Goal: Task Accomplishment & Management: Manage account settings

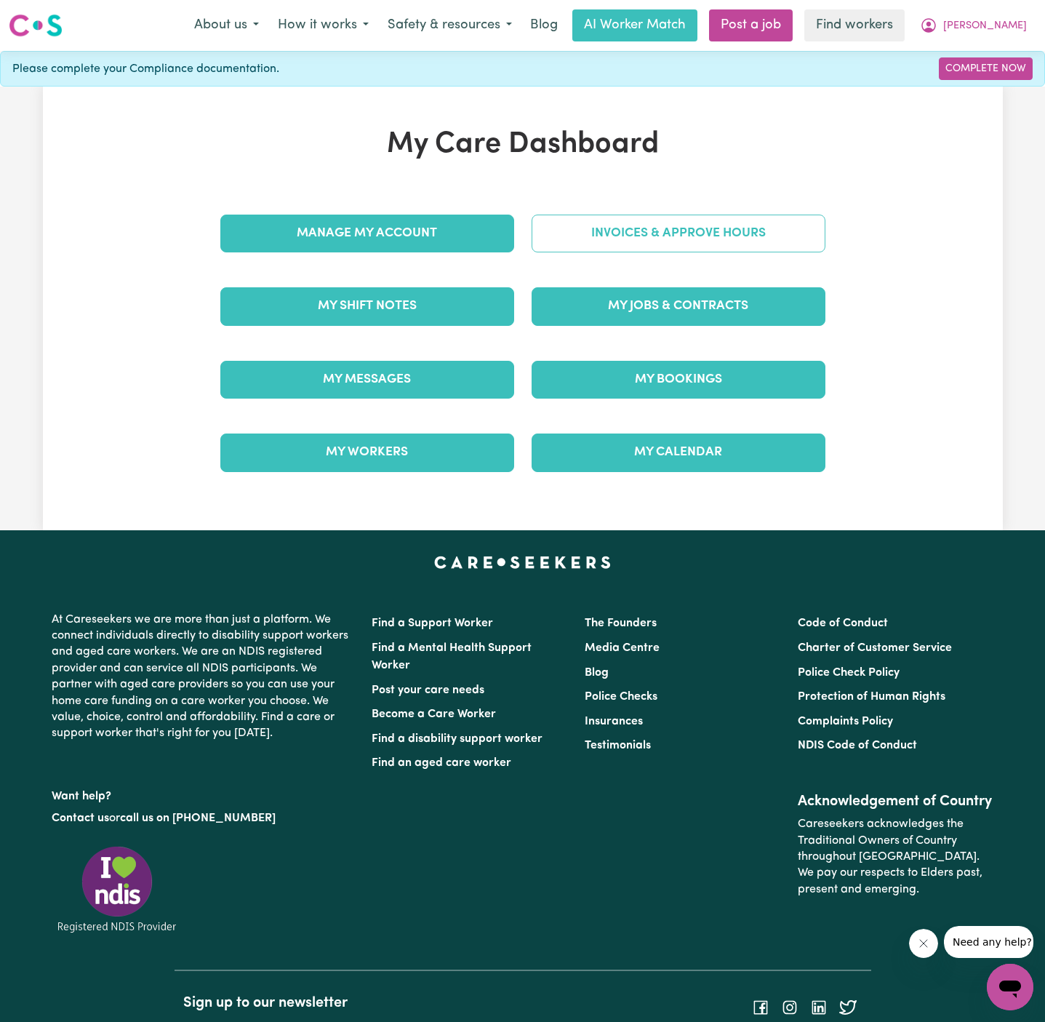
click at [679, 215] on link "Invoices & Approve Hours" at bounding box center [679, 234] width 294 height 38
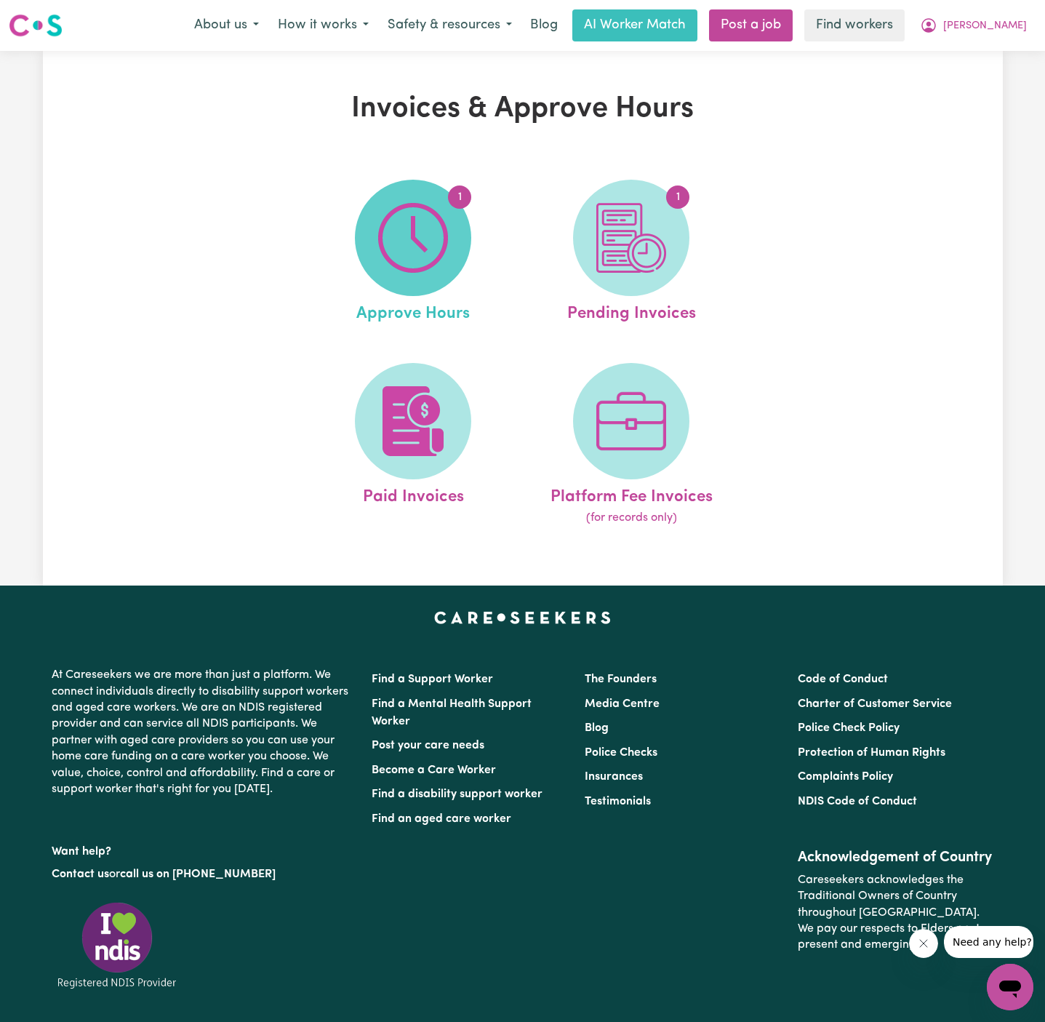
click at [441, 250] on img at bounding box center [413, 238] width 70 height 70
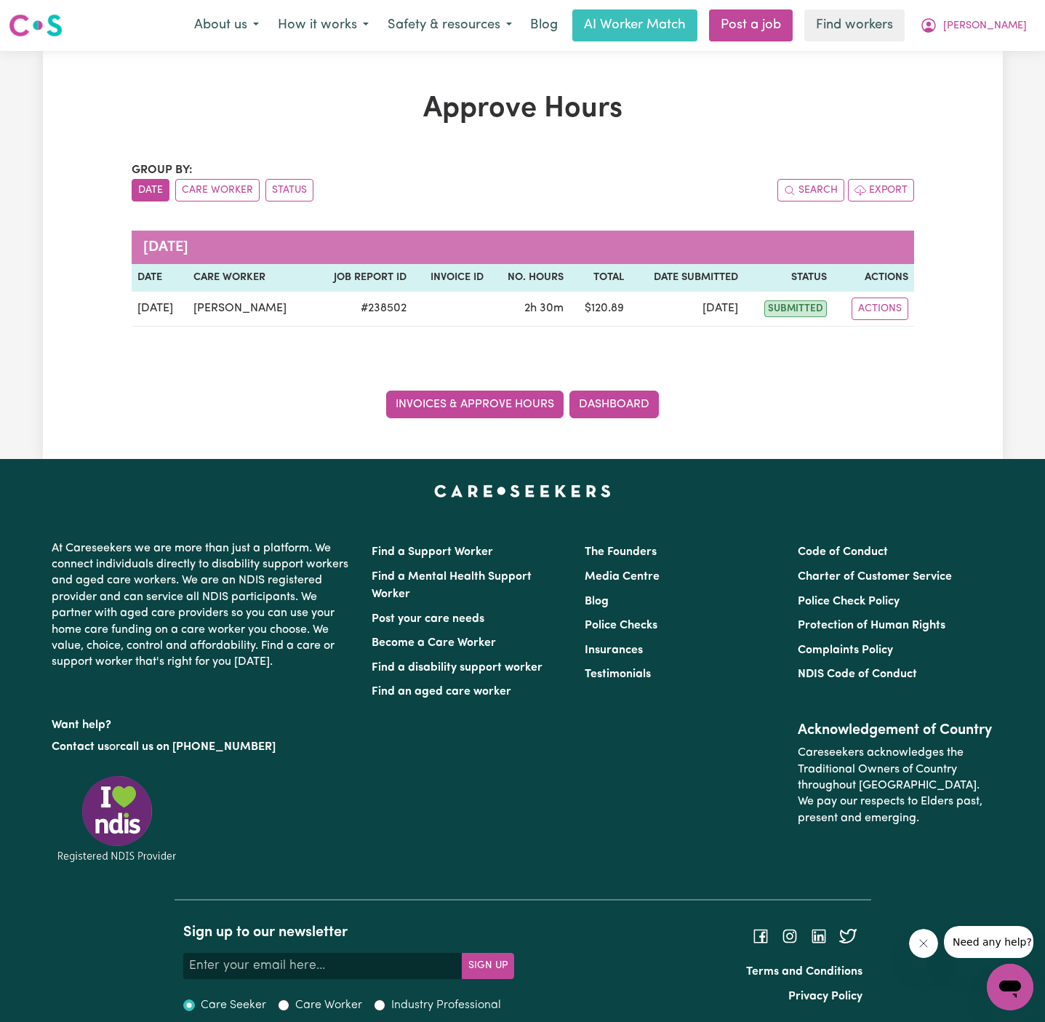
click at [514, 405] on link "Invoices & Approve Hours" at bounding box center [474, 405] width 177 height 28
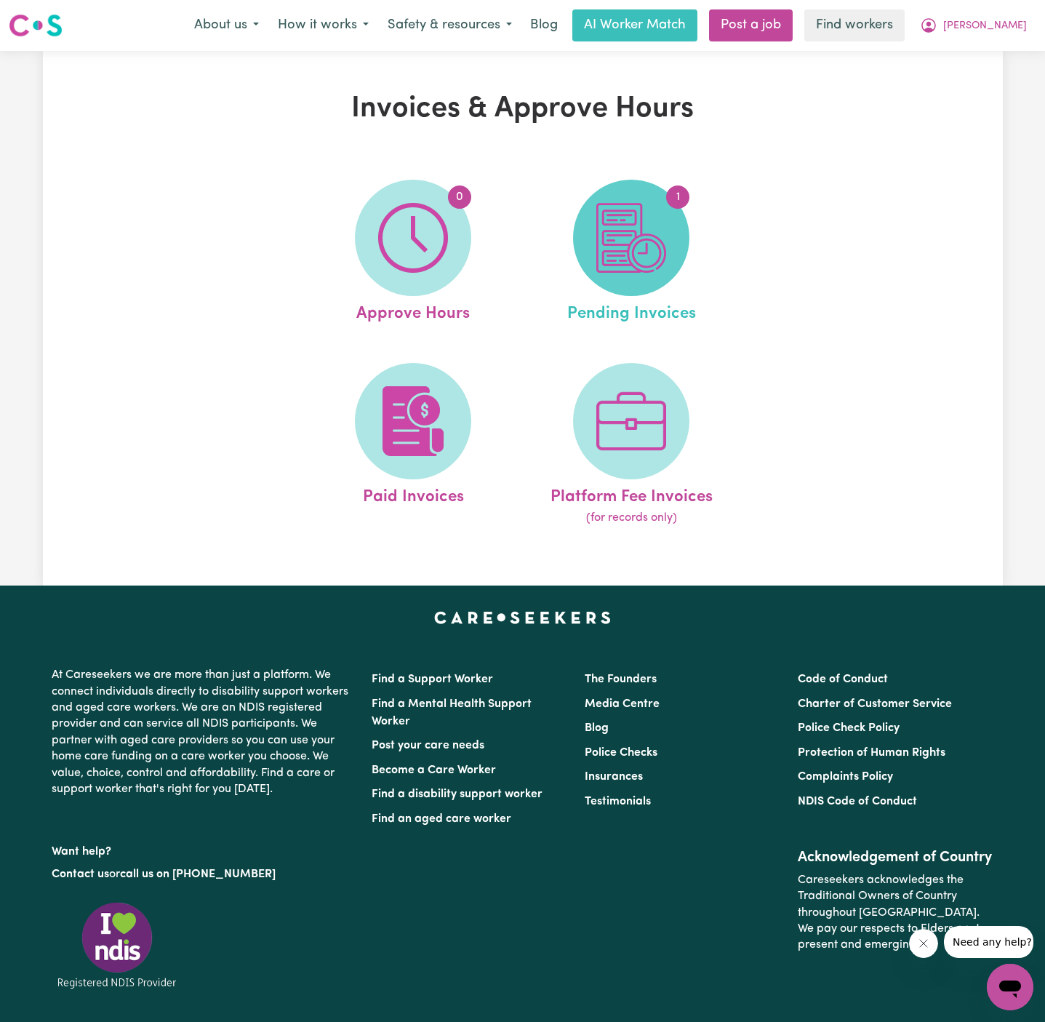
click at [674, 239] on span "1" at bounding box center [631, 238] width 116 height 116
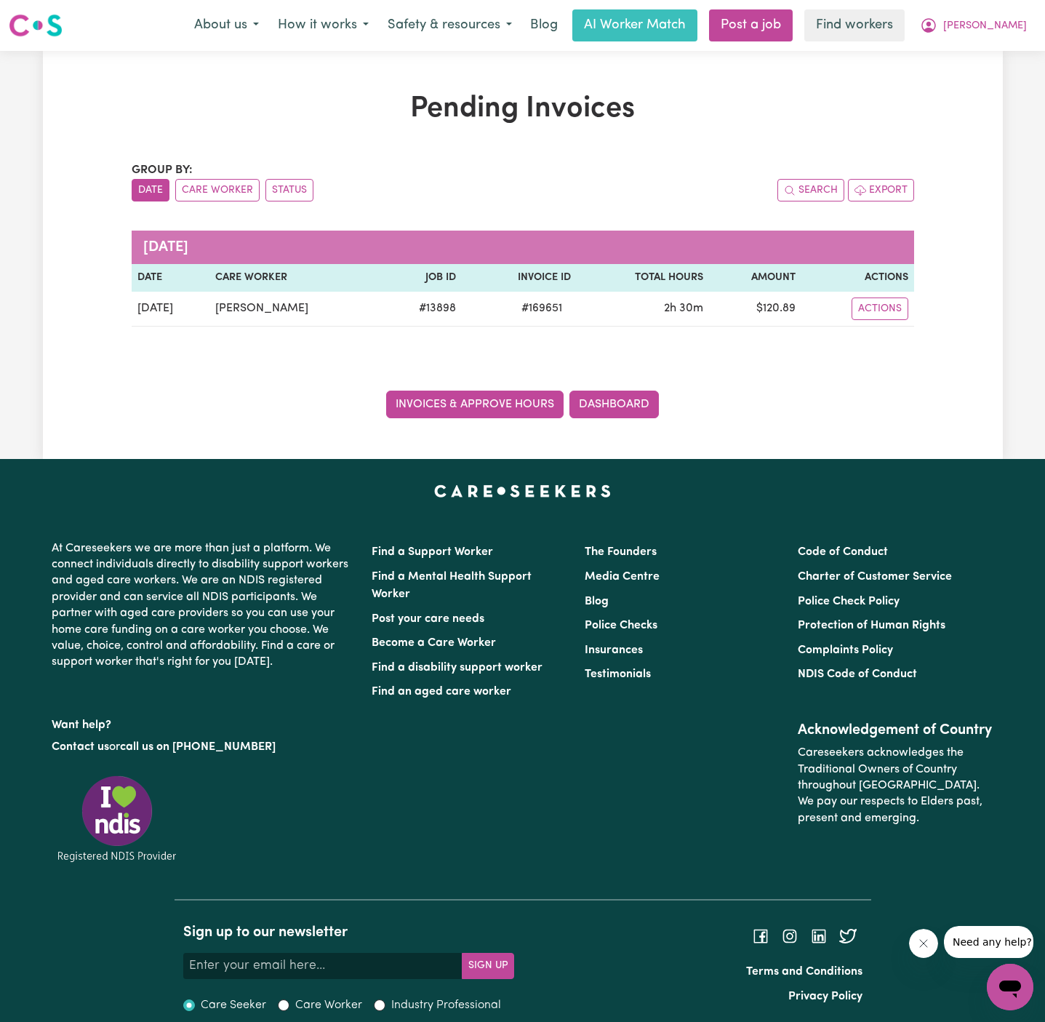
click at [499, 397] on link "Invoices & Approve Hours" at bounding box center [474, 405] width 177 height 28
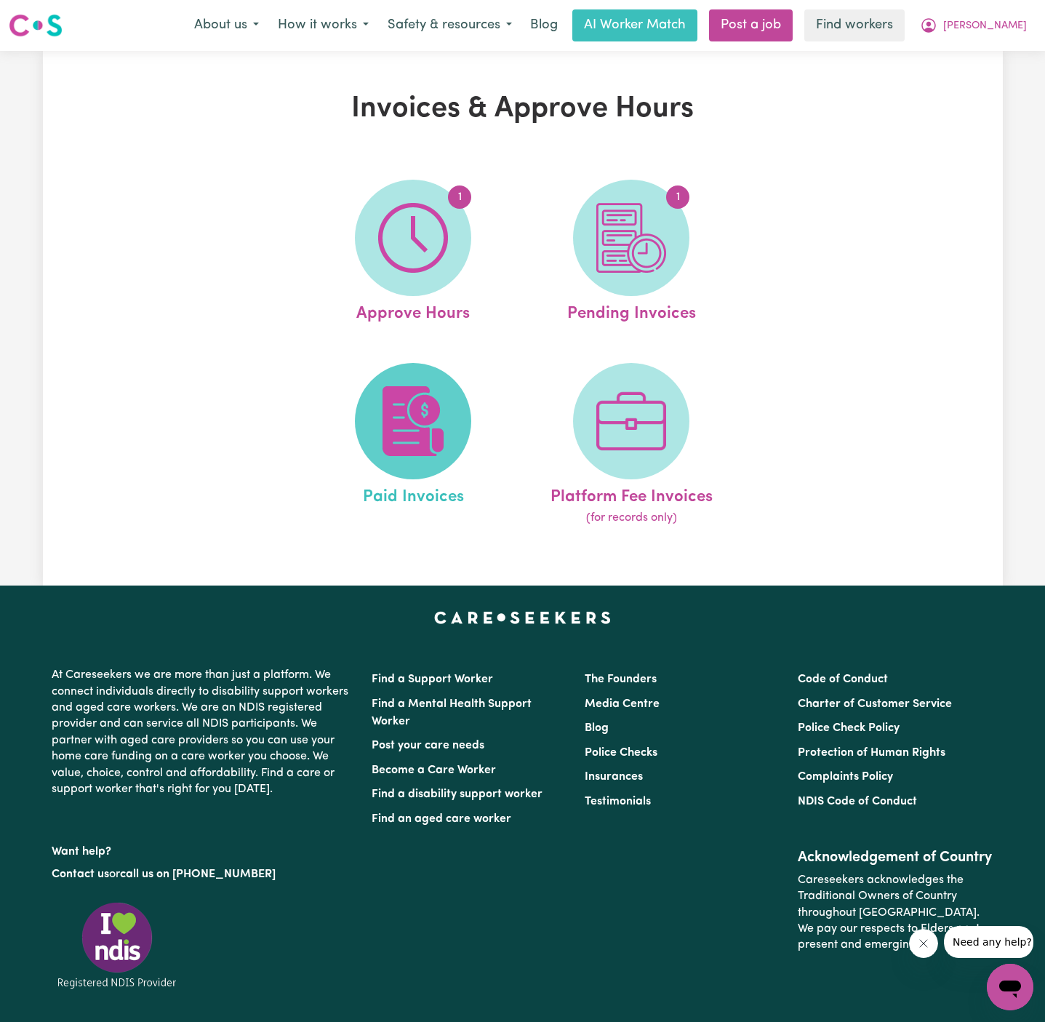
click at [427, 423] on img at bounding box center [413, 421] width 70 height 70
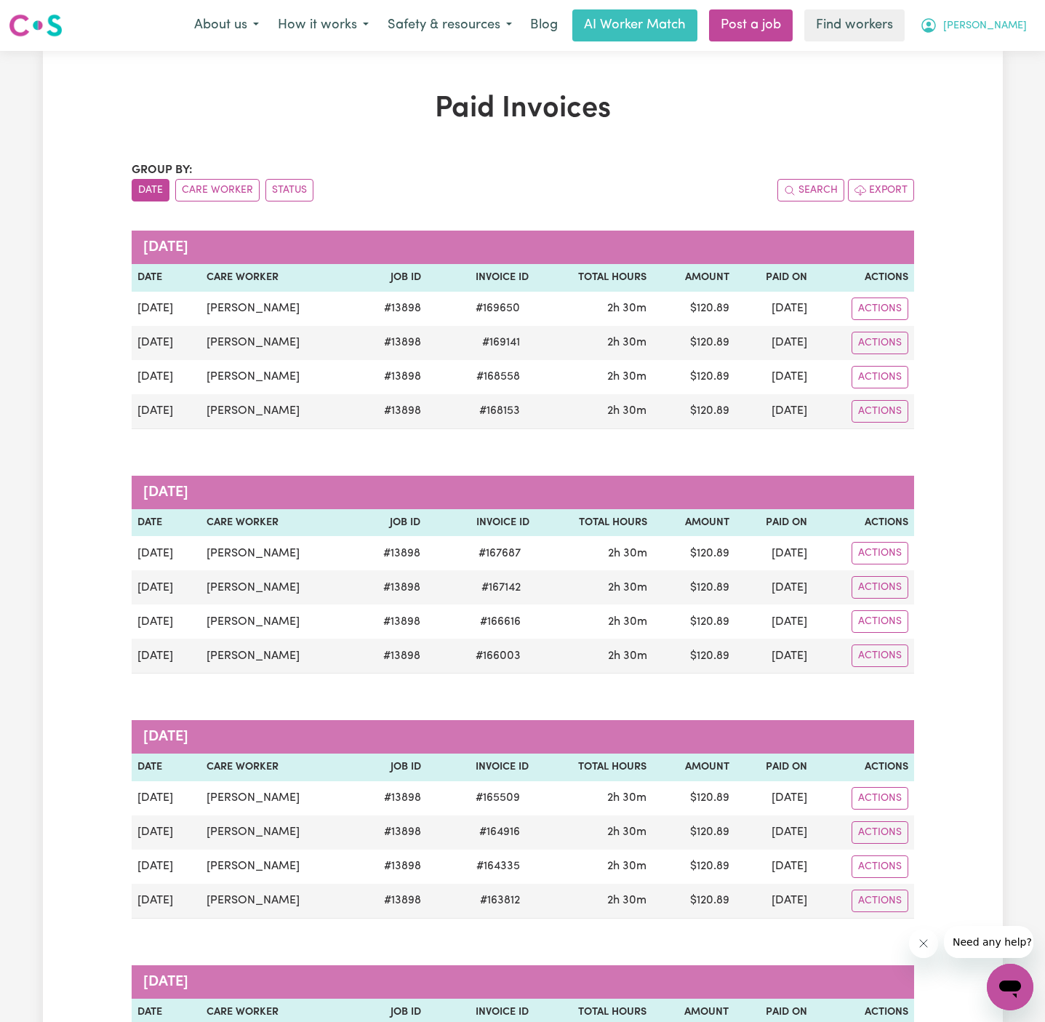
click at [989, 25] on span "[PERSON_NAME]" at bounding box center [985, 26] width 84 height 16
click at [992, 79] on link "Logout" at bounding box center [978, 84] width 115 height 28
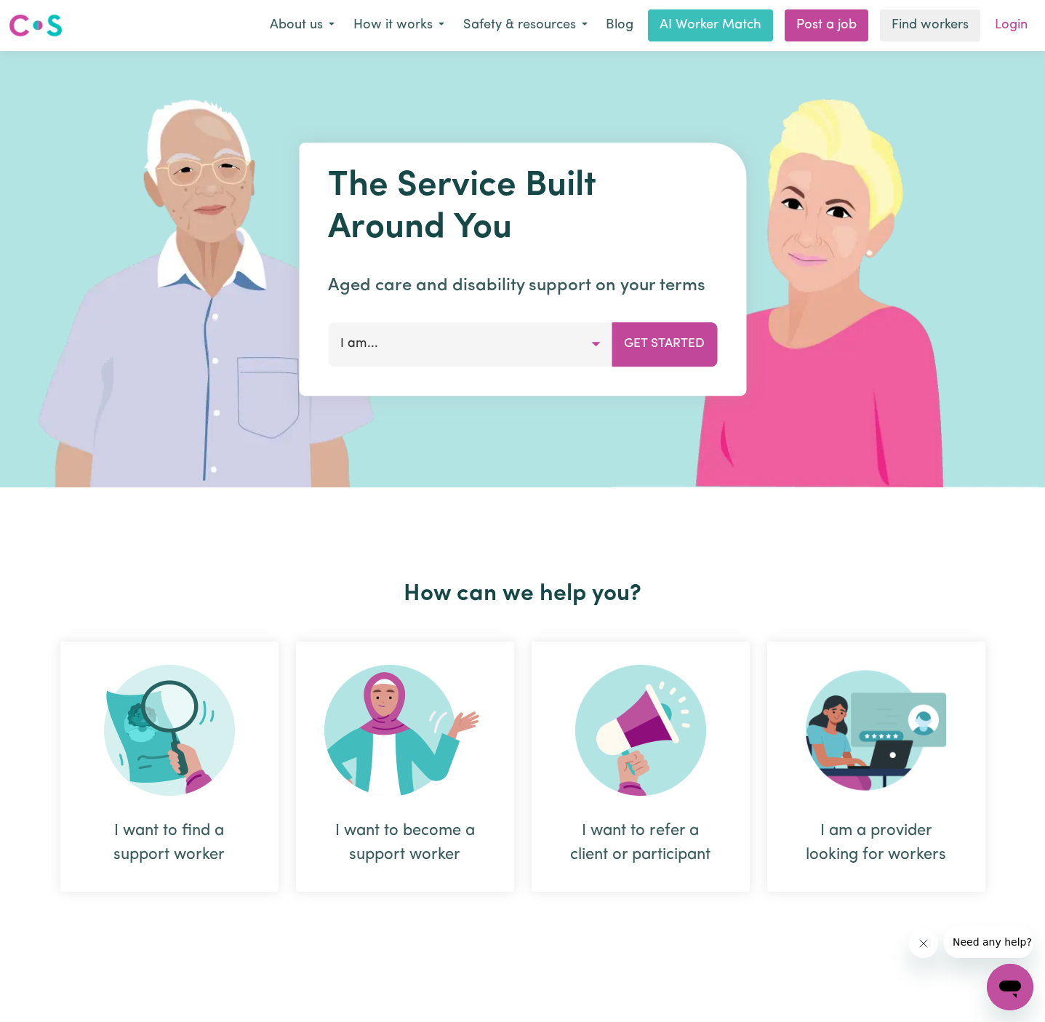
click at [1008, 34] on link "Login" at bounding box center [1011, 25] width 50 height 32
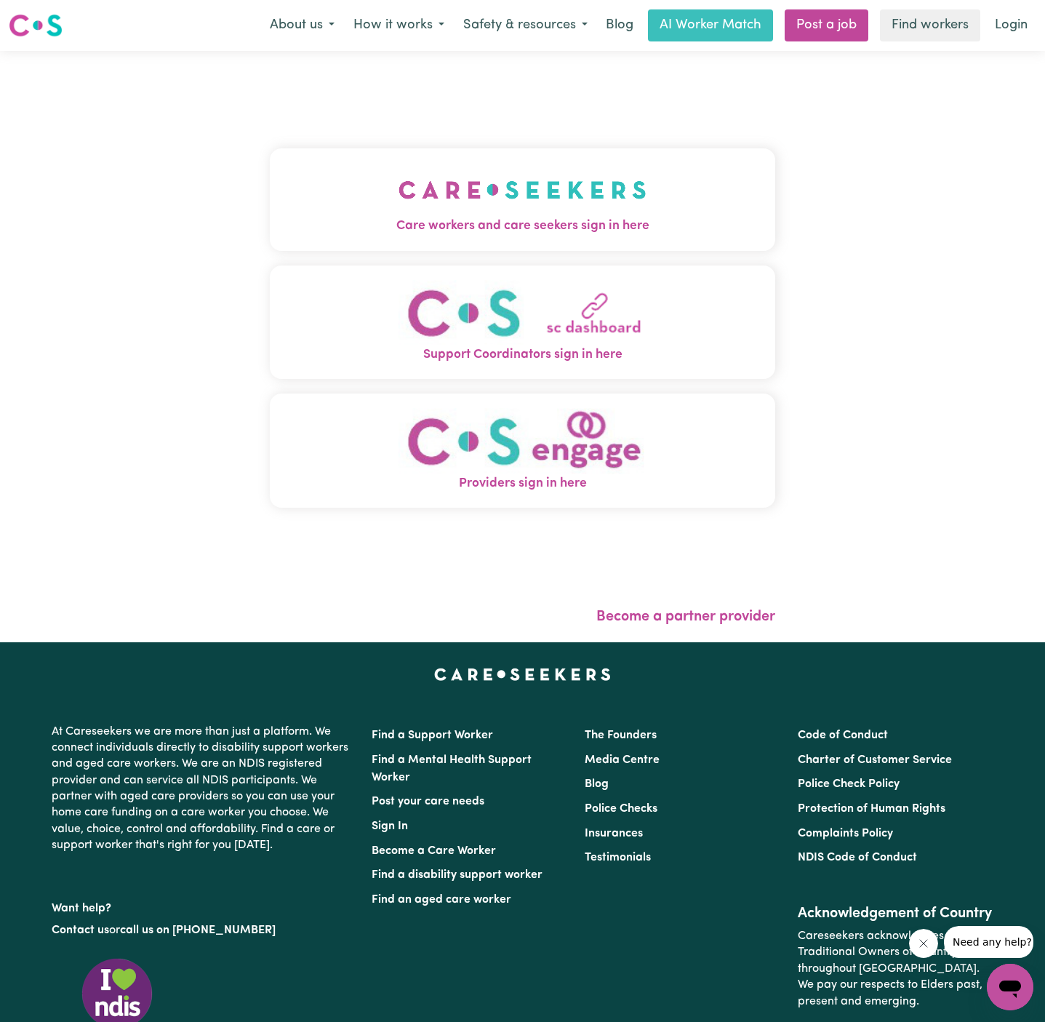
click at [611, 189] on button "Care workers and care seekers sign in here" at bounding box center [523, 199] width 506 height 102
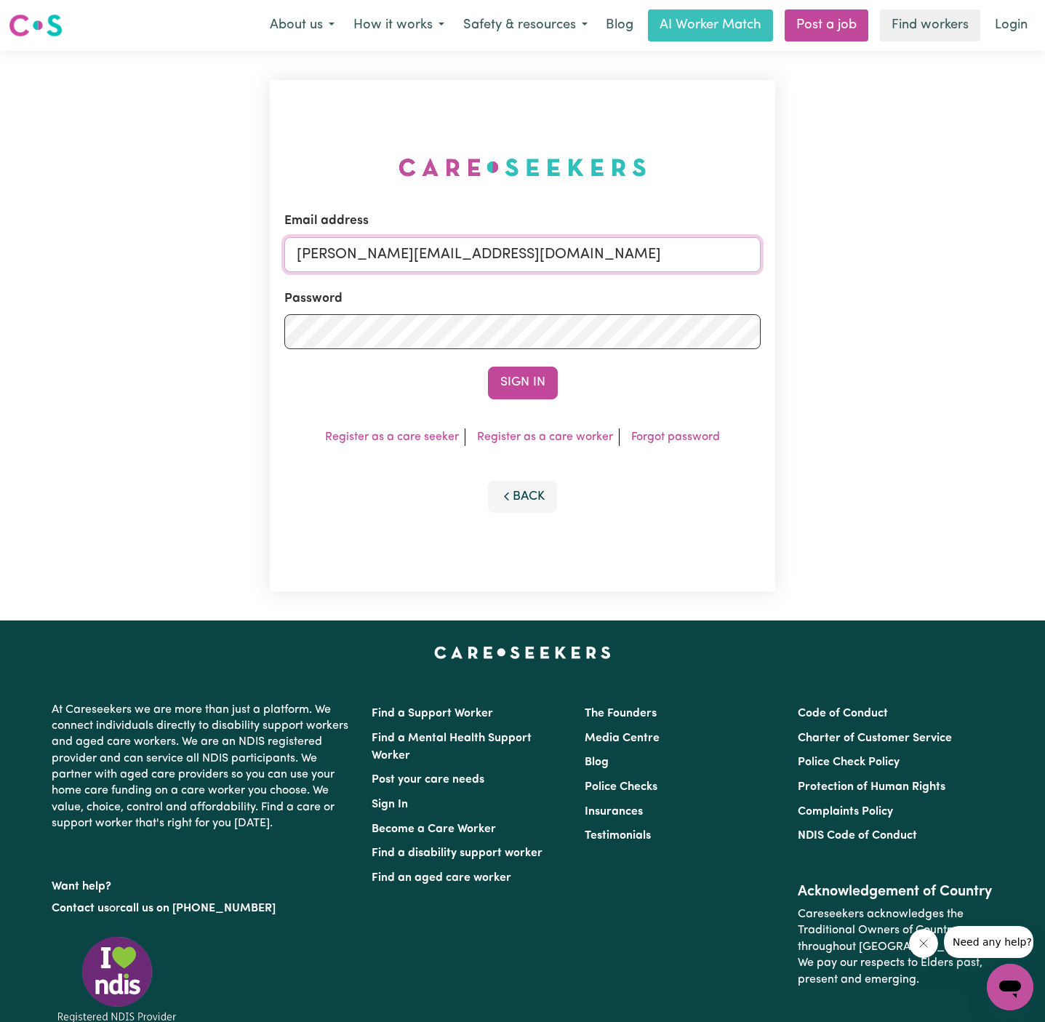
click at [666, 265] on input "[PERSON_NAME][EMAIL_ADDRESS][DOMAIN_NAME]" at bounding box center [522, 254] width 476 height 35
click at [524, 270] on input "[PERSON_NAME][EMAIL_ADDRESS][DOMAIN_NAME]" at bounding box center [522, 254] width 476 height 35
drag, startPoint x: 373, startPoint y: 255, endPoint x: 850, endPoint y: 255, distance: 476.5
click at [850, 255] on div "Email address superuser~[EMAIL_ADDRESS][DOMAIN_NAME] Password Sign In Register …" at bounding box center [522, 336] width 1045 height 570
type input "superuser~[EMAIL_ADDRESS][DOMAIN_NAME]"
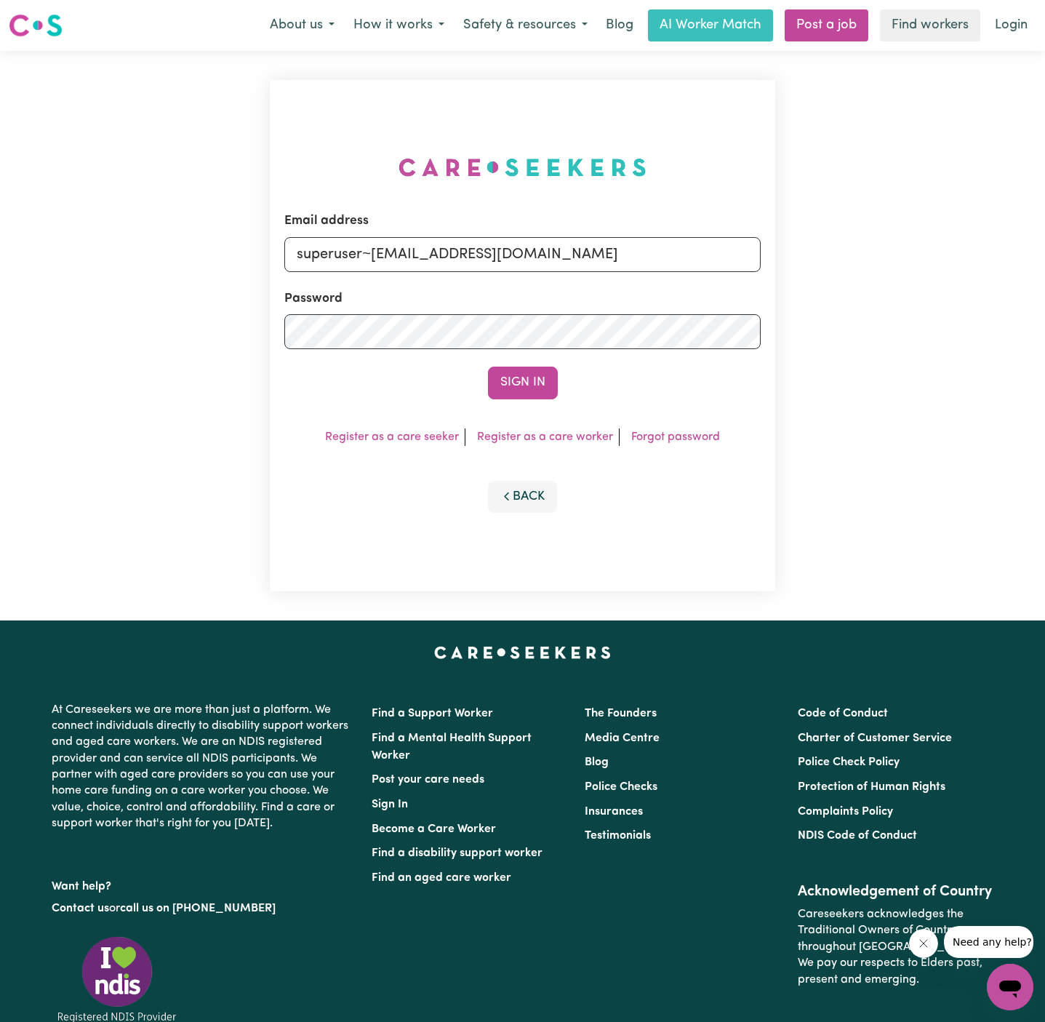
click at [488, 367] on button "Sign In" at bounding box center [523, 383] width 70 height 32
